Goal: Transaction & Acquisition: Purchase product/service

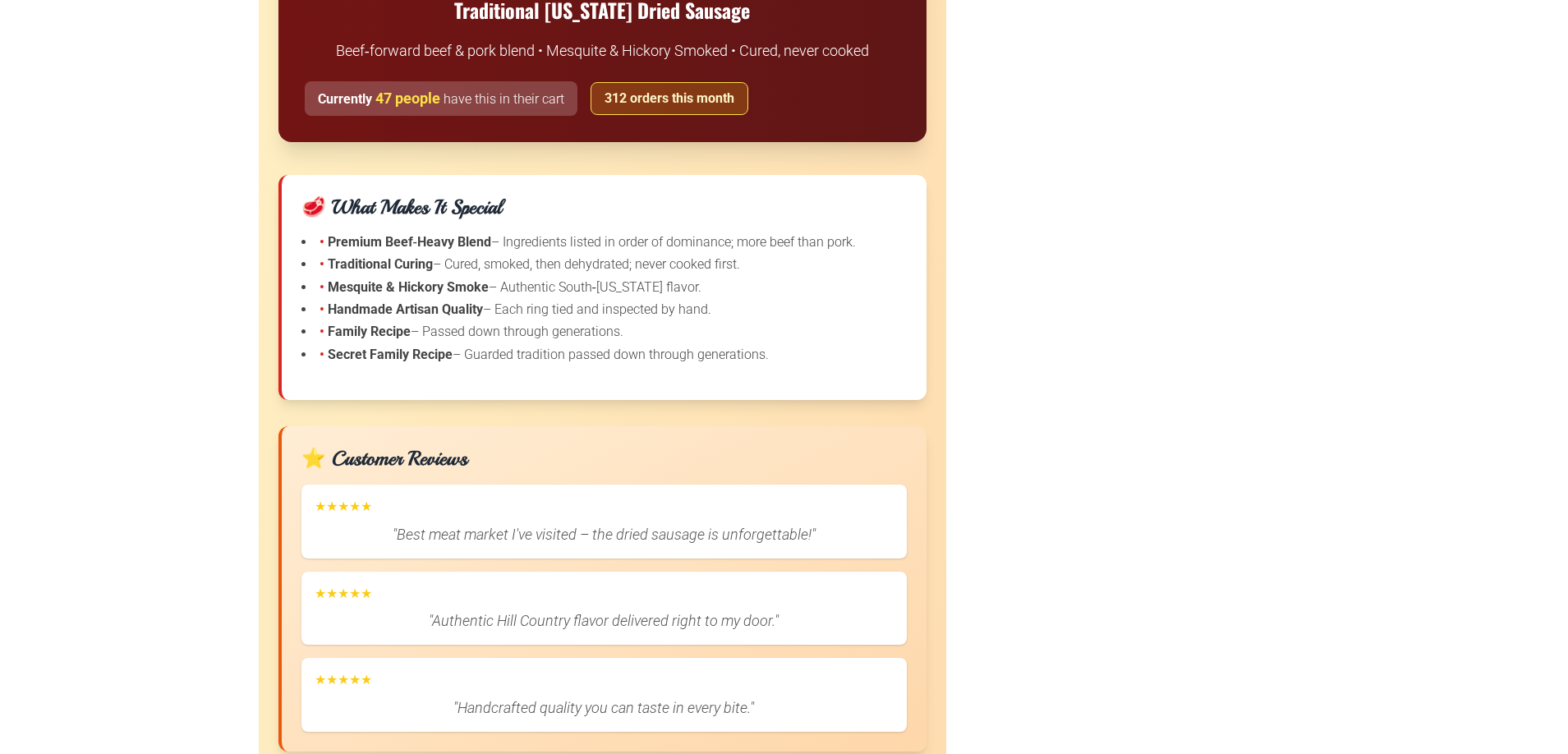
scroll to position [1972, 0]
